Goal: Task Accomplishment & Management: Complete application form

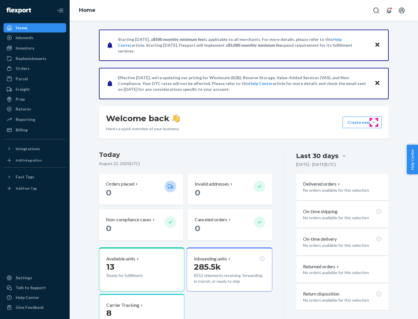
click at [374, 122] on button "Create new Create new inbound Create new order Create new product" at bounding box center [361, 123] width 39 height 12
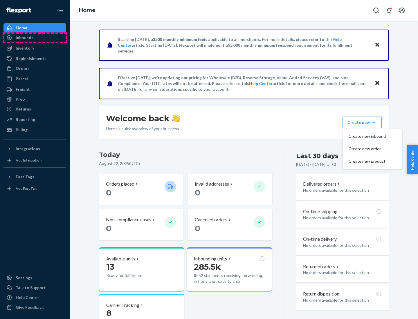
click at [35, 38] on div "Inbounds" at bounding box center [35, 38] width 62 height 8
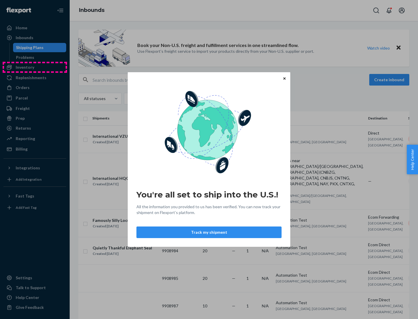
click at [35, 67] on div "You're all set to ship into the U.S.! All the information you provided to us ha…" at bounding box center [209, 159] width 418 height 319
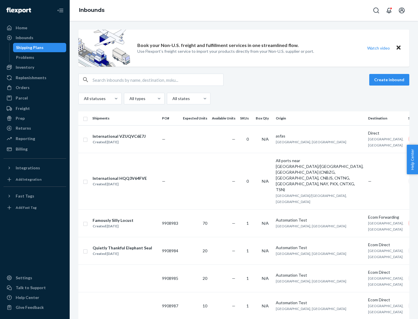
click at [244, 10] on div "Inbounds" at bounding box center [244, 10] width 348 height 21
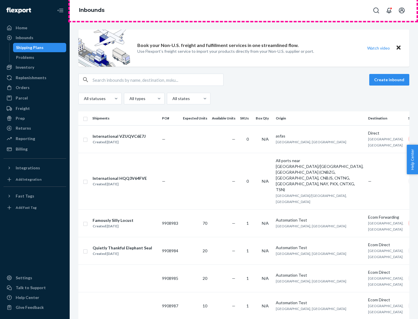
click at [244, 10] on div "Inbounds" at bounding box center [244, 10] width 348 height 21
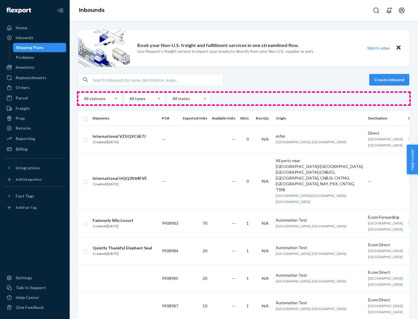
click at [244, 99] on div "All statuses All types All states" at bounding box center [243, 99] width 331 height 12
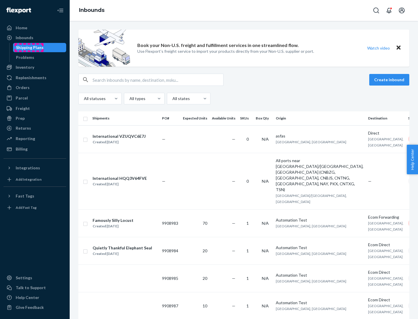
click at [29, 48] on div "Shipping Plans" at bounding box center [30, 48] width 28 height 6
click at [390, 80] on button "Create inbound" at bounding box center [389, 80] width 40 height 12
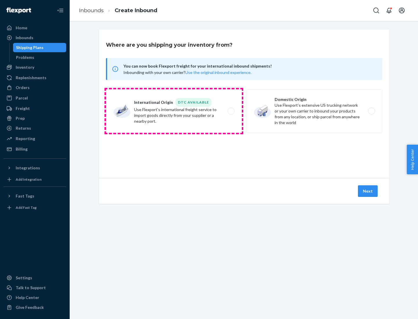
click at [174, 111] on label "International Origin DTC Available Use Flexport's international freight service…" at bounding box center [174, 111] width 136 height 44
click at [231, 111] on input "International Origin DTC Available Use Flexport's international freight service…" at bounding box center [233, 111] width 4 height 4
radio input "true"
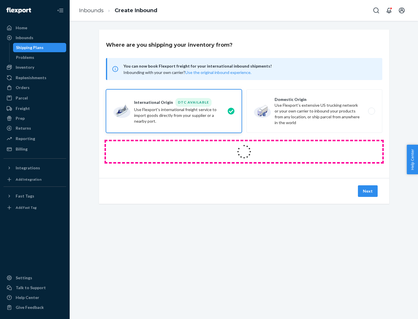
click at [244, 152] on icon at bounding box center [244, 152] width 18 height 18
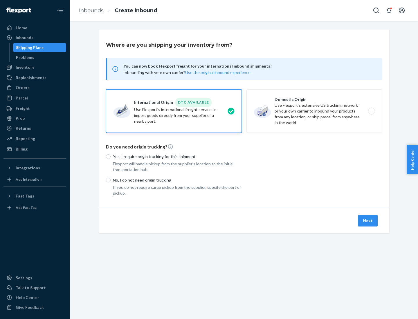
click at [177, 156] on p "Yes, I require origin trucking for this shipment" at bounding box center [177, 157] width 129 height 6
click at [111, 156] on input "Yes, I require origin trucking for this shipment" at bounding box center [108, 156] width 5 height 5
radio input "true"
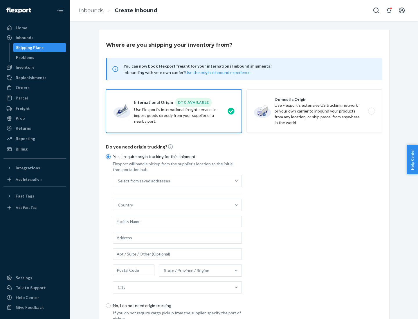
scroll to position [11, 0]
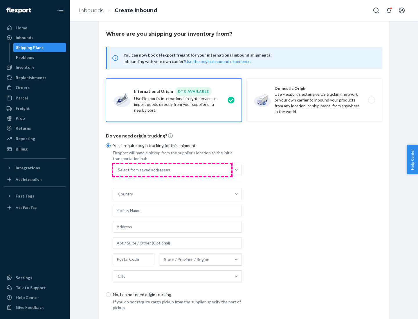
click at [172, 170] on div "Select from saved addresses" at bounding box center [172, 170] width 118 height 12
click at [118, 170] on input "Select from saved addresses" at bounding box center [118, 170] width 1 height 6
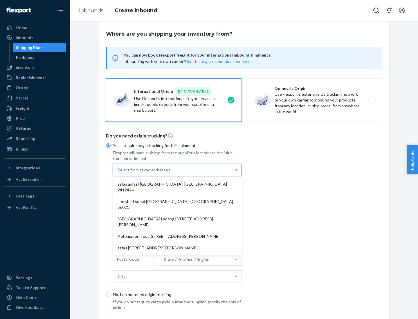
scroll to position [25, 0]
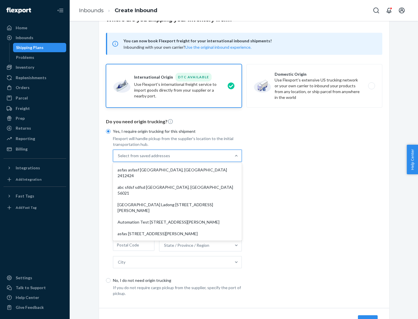
click at [177, 170] on div "asfas asfasf [GEOGRAPHIC_DATA], [GEOGRAPHIC_DATA] 2412424" at bounding box center [177, 172] width 127 height 17
click at [118, 159] on input "option asfas asfasf [GEOGRAPHIC_DATA], [GEOGRAPHIC_DATA] 2412424 focused, 1 of …" at bounding box center [118, 156] width 1 height 6
type input "asfas"
type input "asfasf"
type input "2412424"
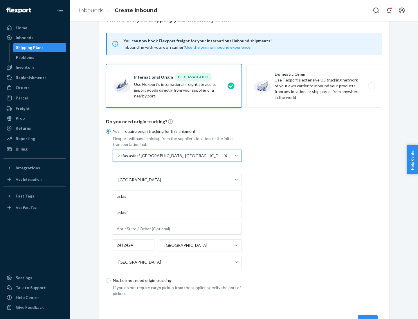
scroll to position [54, 0]
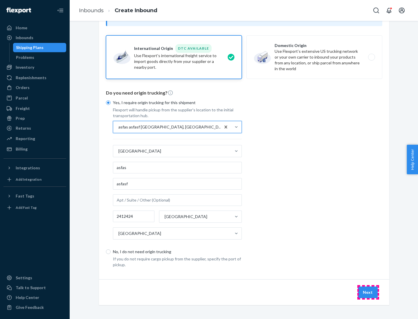
click at [368, 292] on button "Next" at bounding box center [368, 293] width 20 height 12
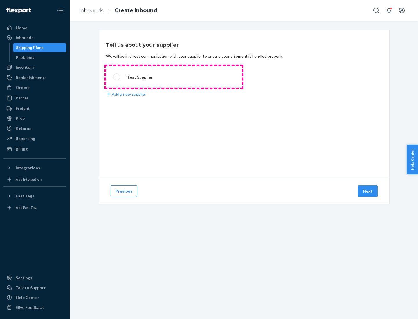
click at [174, 77] on label "Test Supplier" at bounding box center [174, 76] width 136 height 21
click at [117, 77] on input "Test Supplier" at bounding box center [115, 77] width 4 height 4
radio input "true"
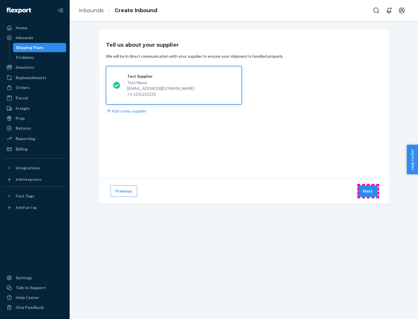
click at [368, 191] on button "Next" at bounding box center [368, 191] width 20 height 12
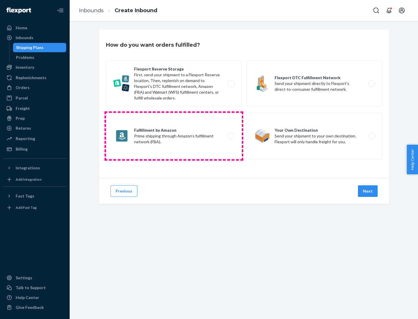
click at [174, 136] on label "Fulfillment by Amazon Prime shipping through Amazon’s fulfillment network (FBA)." at bounding box center [174, 136] width 136 height 46
click at [231, 136] on input "Fulfillment by Amazon Prime shipping through Amazon’s fulfillment network (FBA)." at bounding box center [233, 136] width 4 height 4
radio input "true"
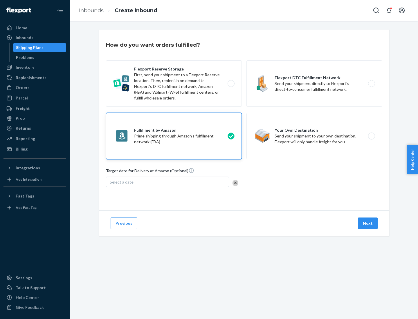
click at [368, 223] on button "Next" at bounding box center [368, 224] width 20 height 12
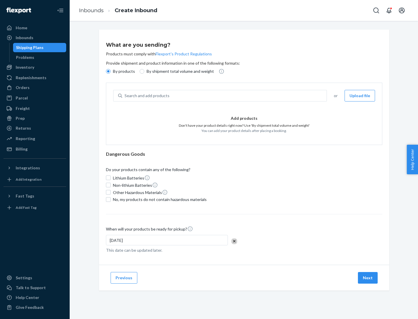
click at [178, 71] on p "By shipment total volume and weight" at bounding box center [180, 71] width 67 height 6
click at [144, 71] on input "By shipment total volume and weight" at bounding box center [142, 71] width 5 height 5
radio input "true"
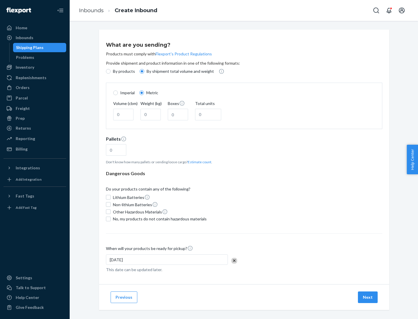
click at [123, 71] on p "By products" at bounding box center [124, 71] width 22 height 6
click at [111, 71] on input "By products" at bounding box center [108, 71] width 5 height 5
radio input "true"
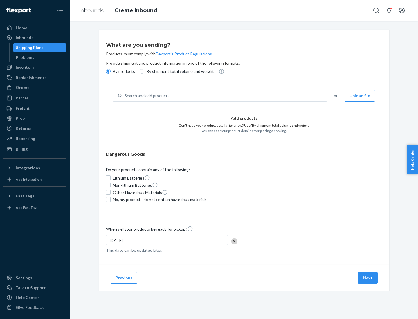
click at [225, 96] on div "Search and add products" at bounding box center [224, 96] width 204 height 10
click at [125, 96] on input "Search and add products" at bounding box center [124, 96] width 1 height 6
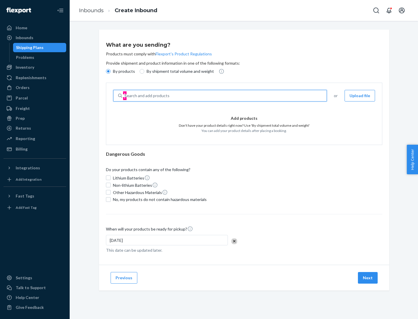
type input "test"
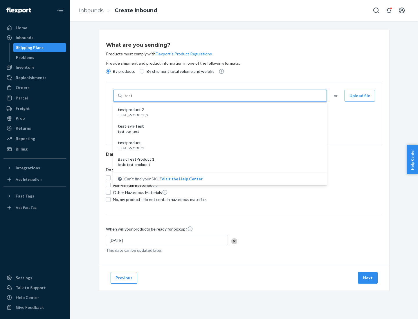
click at [218, 110] on div "test product 2" at bounding box center [218, 110] width 200 height 6
click at [132, 99] on input "test" at bounding box center [128, 96] width 8 height 6
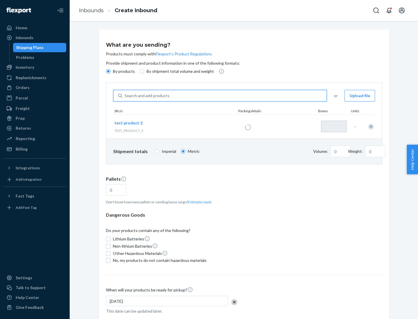
type input "1"
type input "0.02"
type input "22.23"
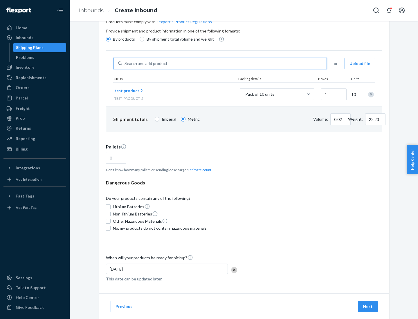
click at [198, 170] on button "Estimate count" at bounding box center [200, 169] width 24 height 5
type input "1"
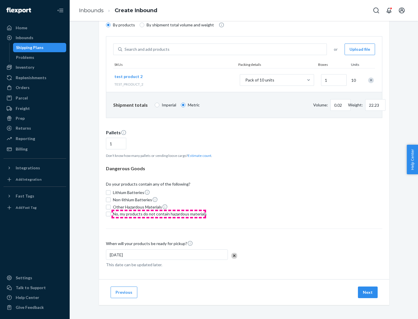
click at [159, 214] on span "No, my products do not contain hazardous materials" at bounding box center [160, 214] width 94 height 6
click at [111, 214] on input "No, my products do not contain hazardous materials" at bounding box center [108, 214] width 5 height 5
checkbox input "true"
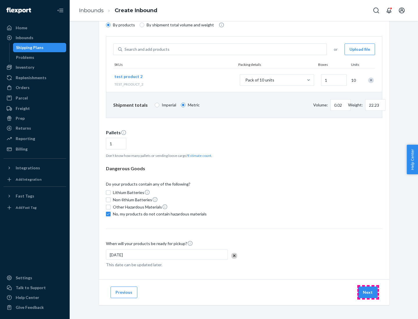
click at [368, 293] on button "Next" at bounding box center [368, 293] width 20 height 12
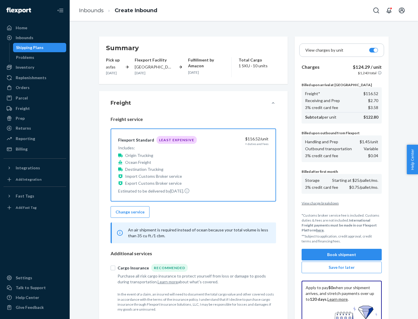
scroll to position [85, 0]
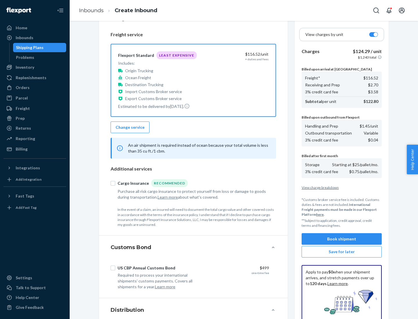
click at [342, 239] on button "Book shipment" at bounding box center [341, 239] width 80 height 12
